Goal: Subscribe to service/newsletter

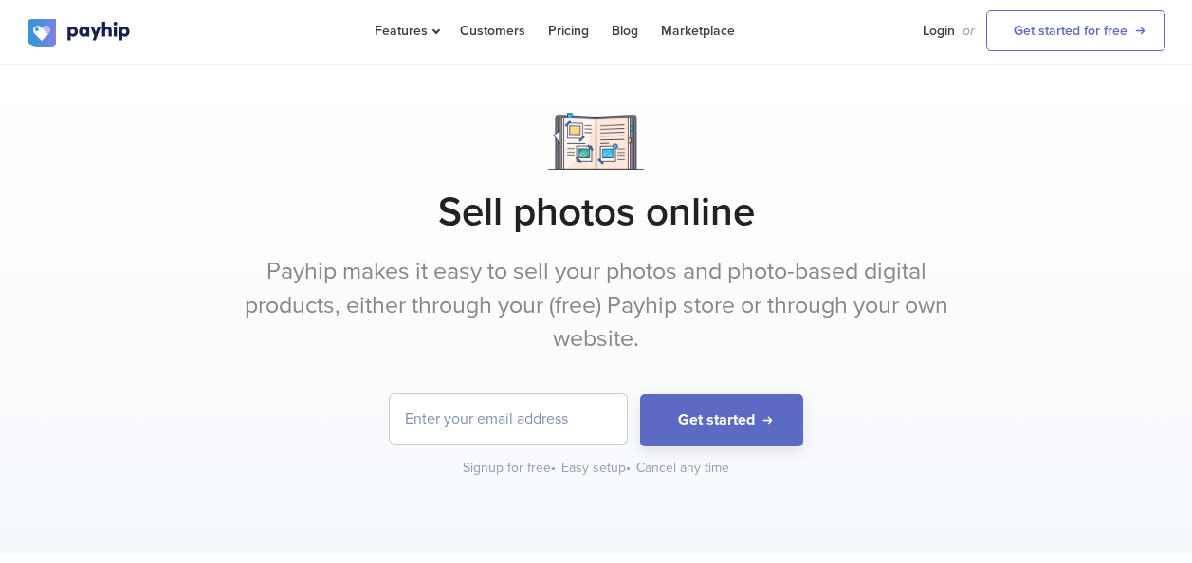
scroll to position [95, 0]
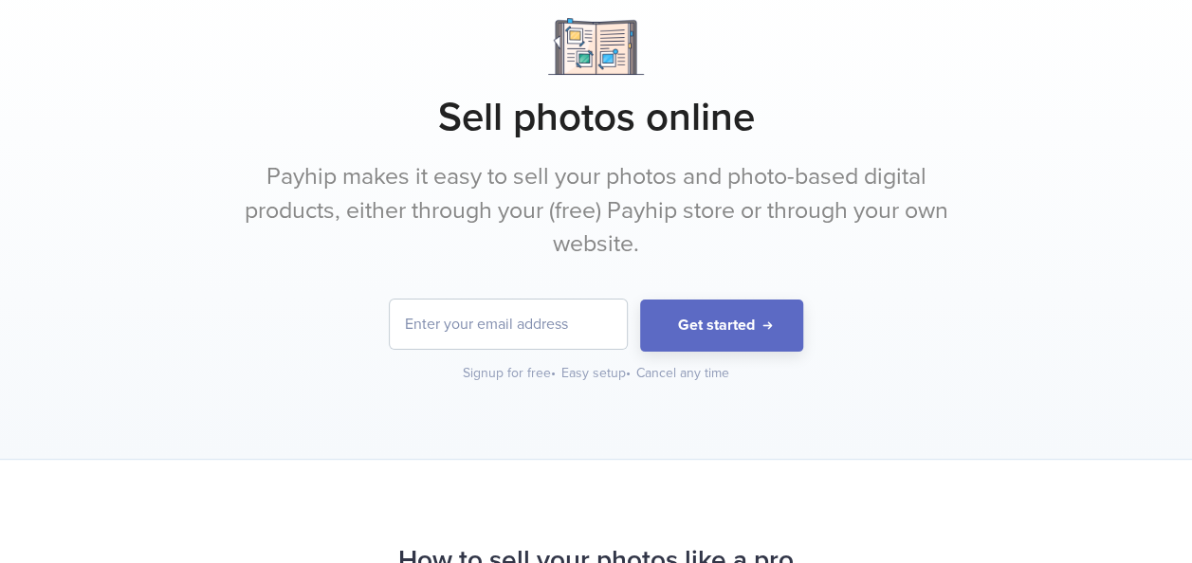
click at [555, 343] on input "email" at bounding box center [508, 324] width 237 height 49
type input "[GEOGRAPHIC_DATA]"
click at [694, 352] on form "trinidad Get started" at bounding box center [596, 326] width 1138 height 52
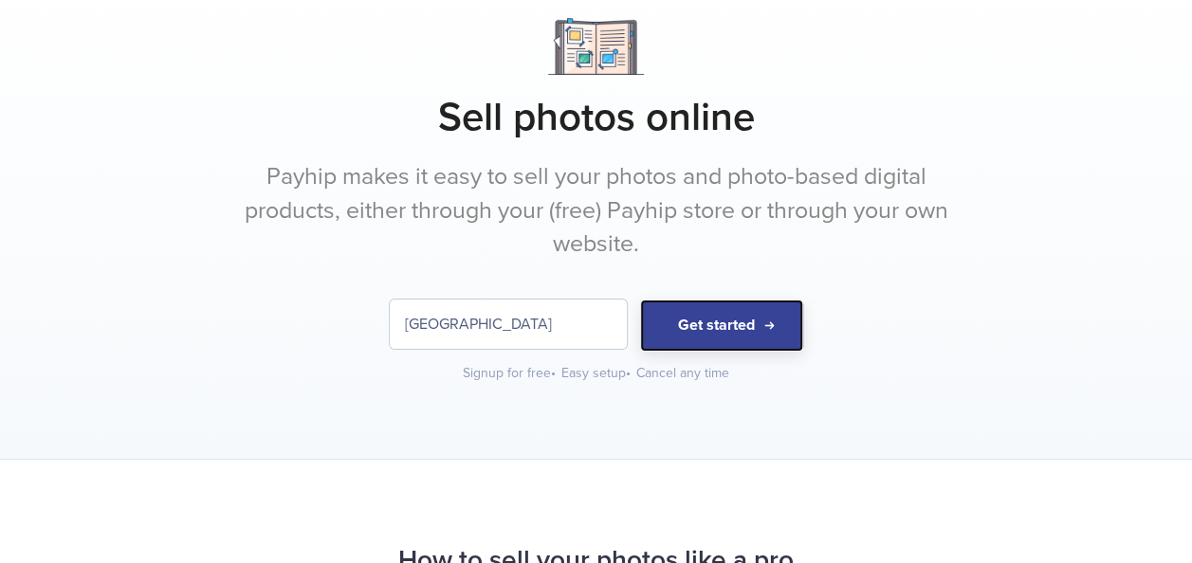
click at [747, 352] on button "Get started" at bounding box center [721, 326] width 163 height 52
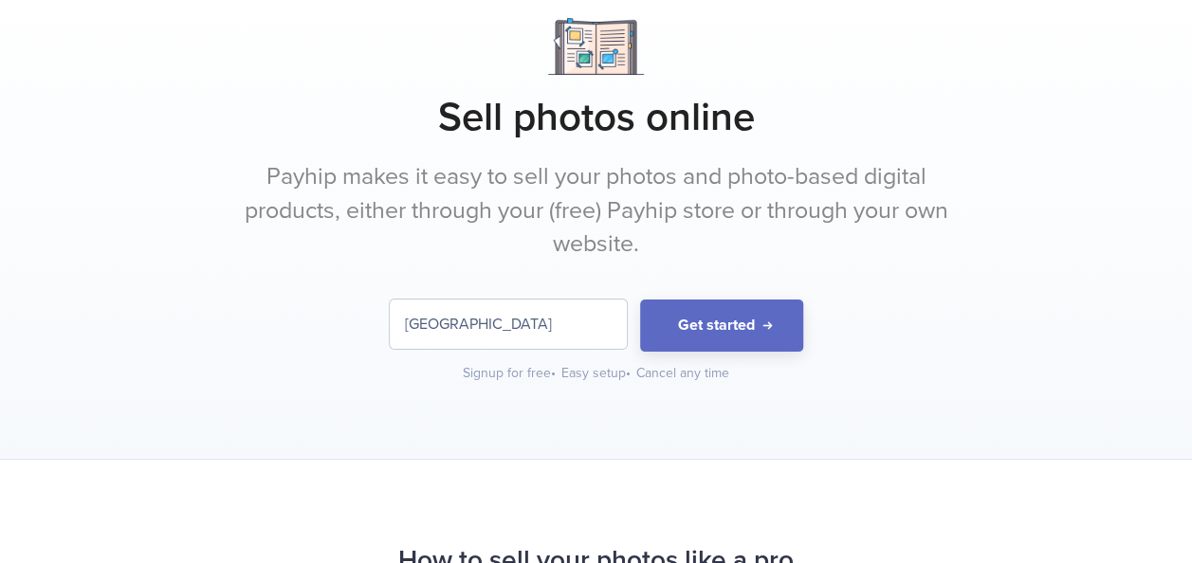
drag, startPoint x: 501, startPoint y: 332, endPoint x: 288, endPoint y: 341, distance: 212.6
click at [288, 341] on form "trinidad Get started" at bounding box center [596, 326] width 1138 height 52
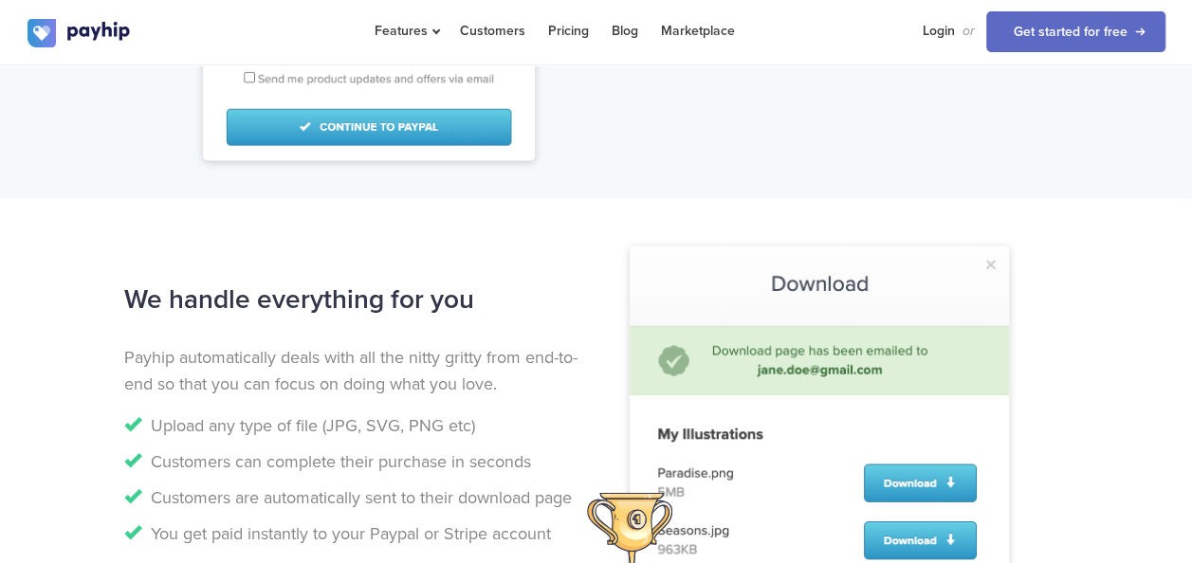
scroll to position [1896, 0]
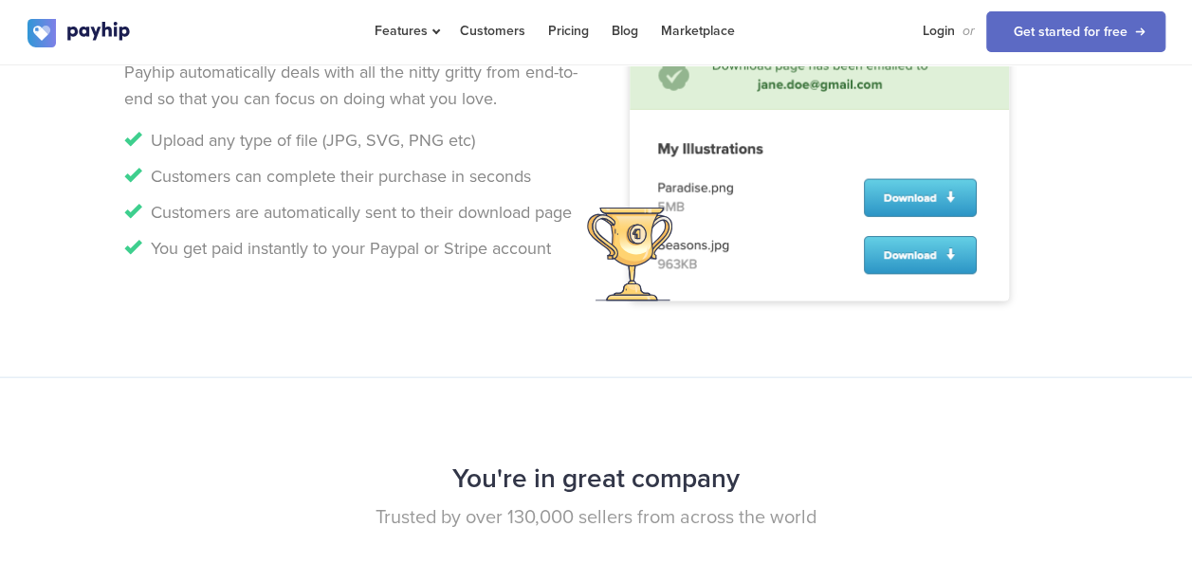
click at [629, 301] on img at bounding box center [818, 131] width 379 height 340
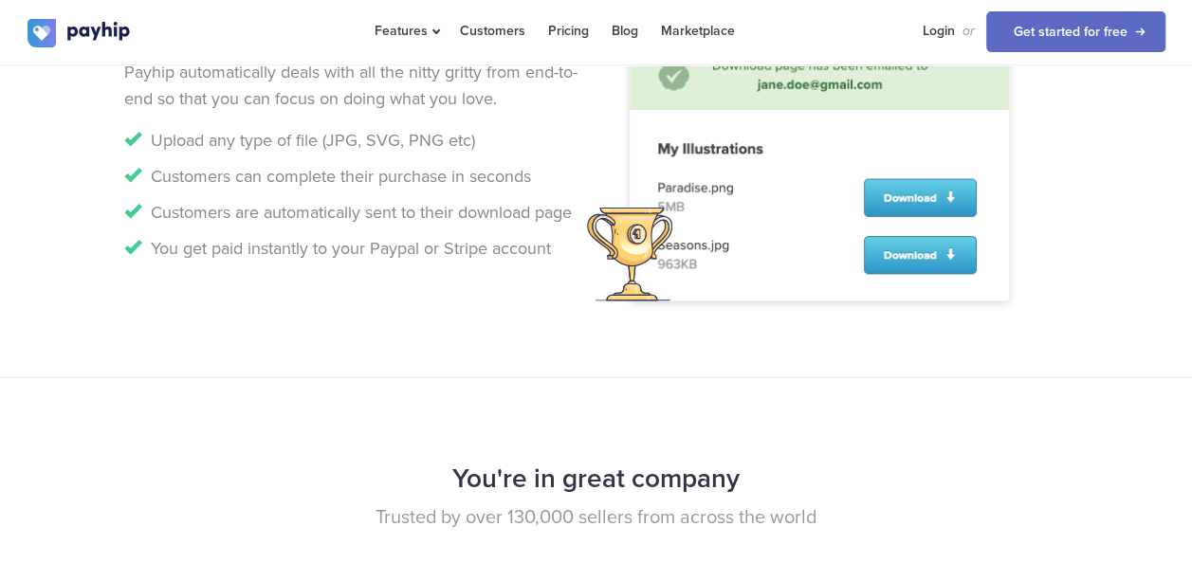
click at [629, 301] on img at bounding box center [818, 131] width 379 height 340
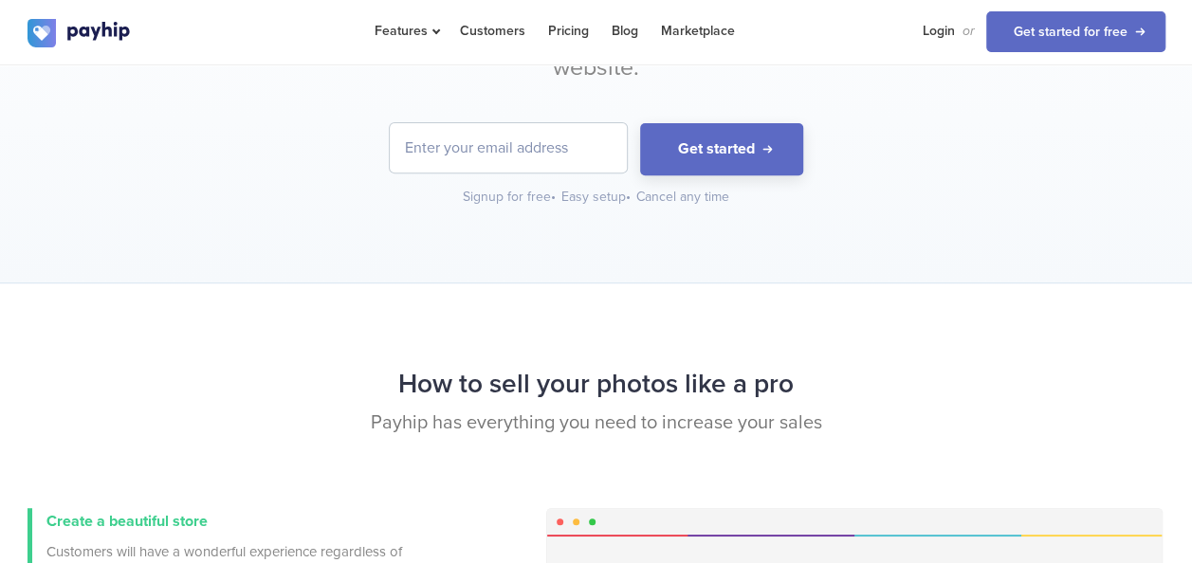
scroll to position [0, 0]
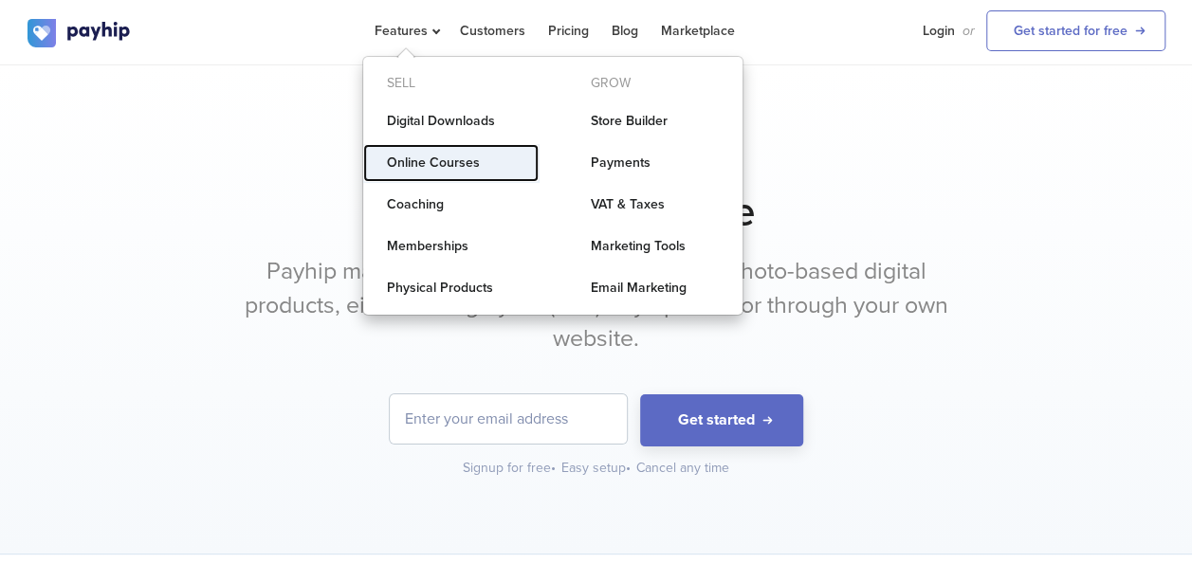
click at [453, 182] on link "Online Courses" at bounding box center [450, 163] width 175 height 38
